Goal: Transaction & Acquisition: Purchase product/service

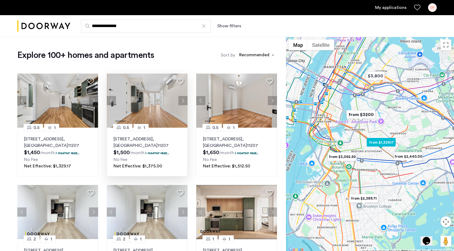
scroll to position [8, 0]
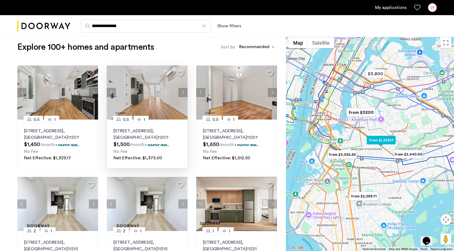
click at [120, 131] on p "1591 Broadway, Unit 1FL, Brooklyn , NY 11207" at bounding box center [146, 133] width 67 height 13
click at [156, 117] on img at bounding box center [147, 92] width 81 height 54
click at [435, 9] on div "OY" at bounding box center [432, 7] width 9 height 9
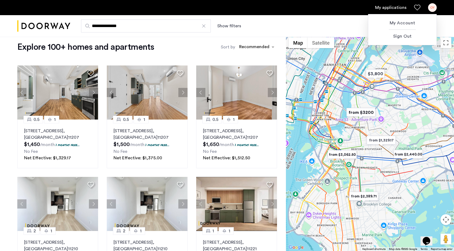
click at [395, 12] on div "My Account Sign Out" at bounding box center [402, 28] width 69 height 33
click at [390, 8] on div at bounding box center [227, 125] width 454 height 251
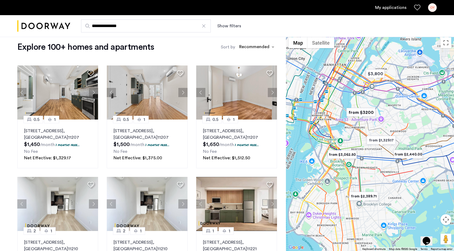
click at [388, 6] on link "My applications" at bounding box center [390, 7] width 31 height 6
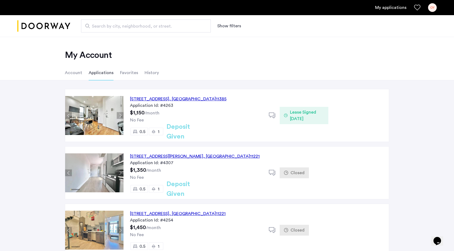
click at [209, 131] on div "Deposit Given" at bounding box center [187, 131] width 47 height 8
click at [290, 170] on div "Closed" at bounding box center [294, 172] width 29 height 11
click at [272, 171] on icon at bounding box center [272, 172] width 7 height 7
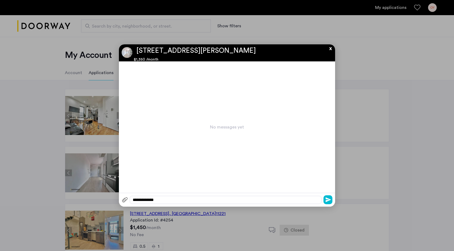
click at [328, 48] on button "x" at bounding box center [329, 47] width 8 height 6
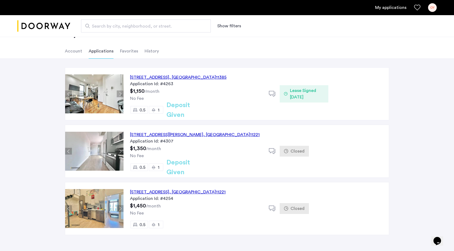
scroll to position [23, 0]
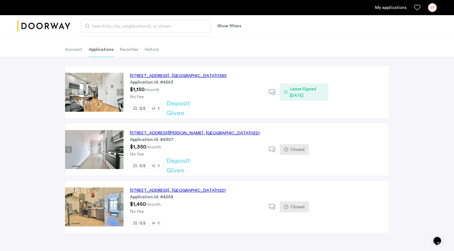
click at [428, 9] on div "OY" at bounding box center [432, 7] width 9 height 9
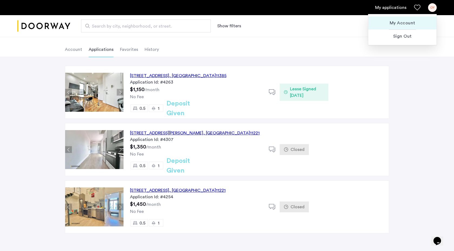
click at [399, 23] on span "My Account" at bounding box center [401, 23] width 59 height 6
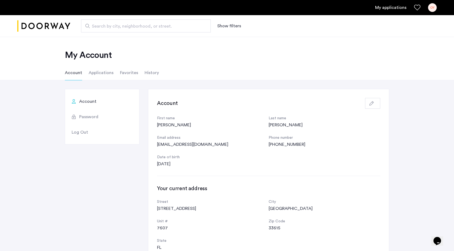
click at [98, 106] on li "Account" at bounding box center [102, 100] width 74 height 15
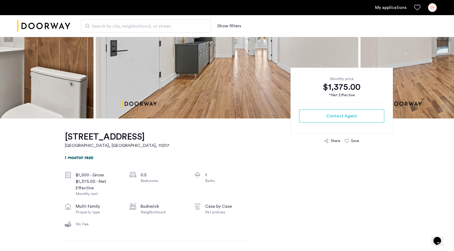
scroll to position [82, 0]
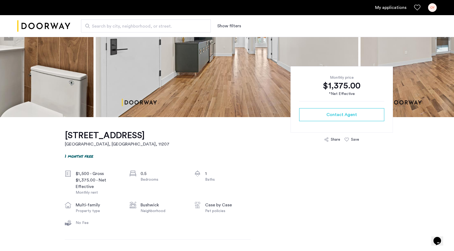
drag, startPoint x: 55, startPoint y: 132, endPoint x: 93, endPoint y: 137, distance: 38.1
click at [93, 137] on h1 "[STREET_ADDRESS]" at bounding box center [117, 135] width 105 height 11
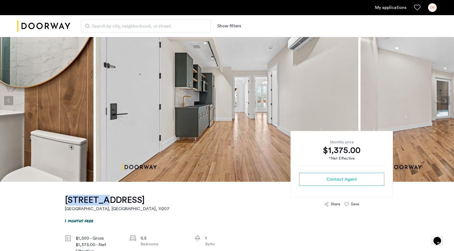
scroll to position [0, 0]
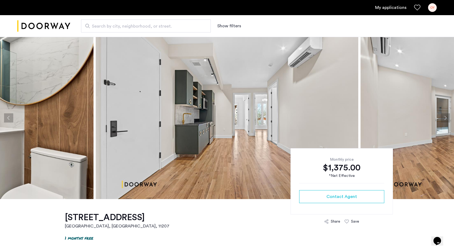
click at [442, 117] on button "Next apartment" at bounding box center [445, 117] width 9 height 9
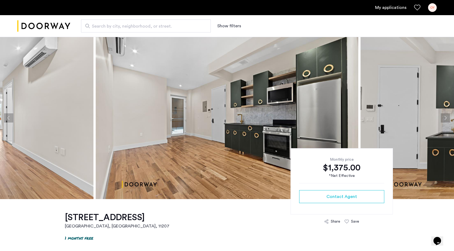
click at [442, 117] on button "Next apartment" at bounding box center [445, 117] width 9 height 9
click at [442, 116] on button "Next apartment" at bounding box center [445, 117] width 9 height 9
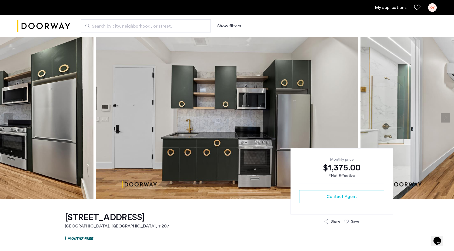
click at [442, 116] on button "Next apartment" at bounding box center [445, 117] width 9 height 9
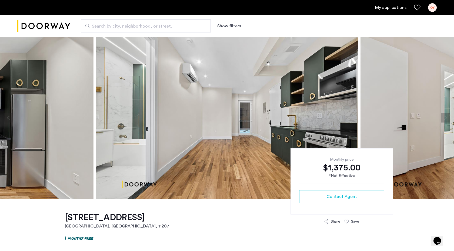
click at [442, 117] on button "Next apartment" at bounding box center [445, 117] width 9 height 9
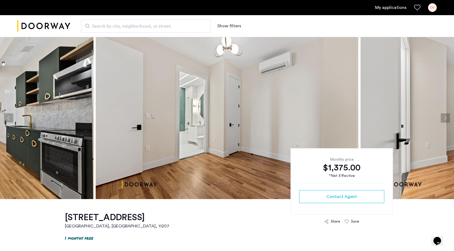
click at [442, 117] on button "Next apartment" at bounding box center [445, 117] width 9 height 9
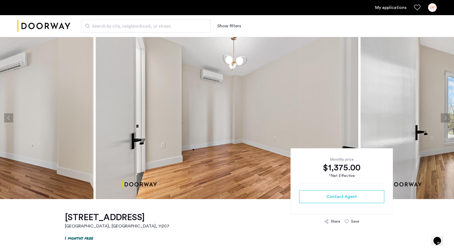
click at [442, 117] on button "Next apartment" at bounding box center [445, 117] width 9 height 9
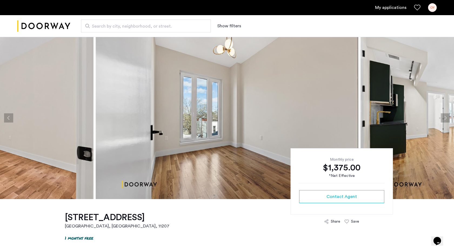
click at [442, 117] on button "Next apartment" at bounding box center [445, 117] width 9 height 9
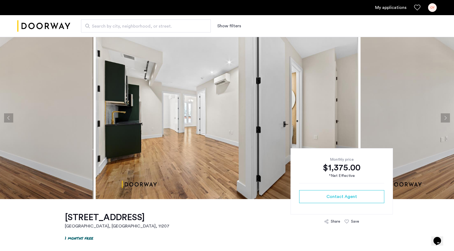
click at [442, 118] on button "Next apartment" at bounding box center [445, 117] width 9 height 9
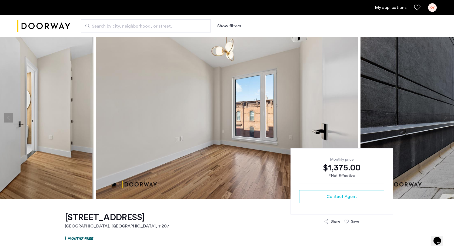
click at [442, 118] on button "Next apartment" at bounding box center [445, 117] width 9 height 9
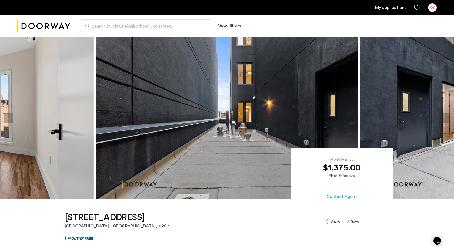
click at [442, 118] on button "Next apartment" at bounding box center [445, 117] width 9 height 9
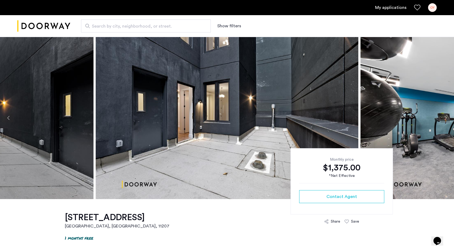
click at [442, 118] on button "Next apartment" at bounding box center [445, 117] width 9 height 9
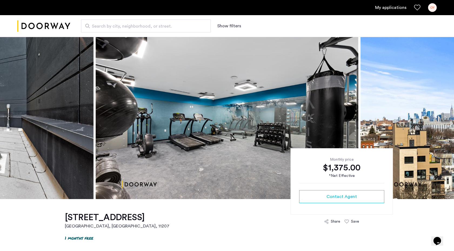
click at [442, 118] on button "Next apartment" at bounding box center [445, 117] width 9 height 9
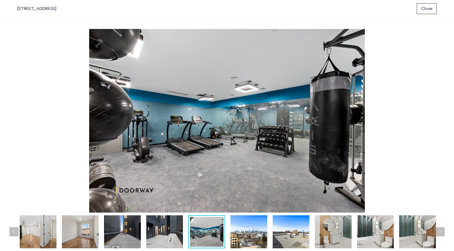
click at [424, 7] on span "Close" at bounding box center [426, 8] width 11 height 6
